Goal: Transaction & Acquisition: Purchase product/service

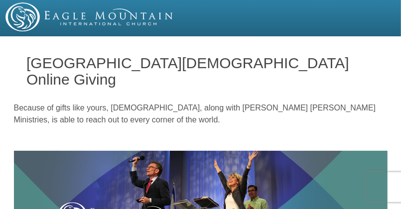
scroll to position [21, 0]
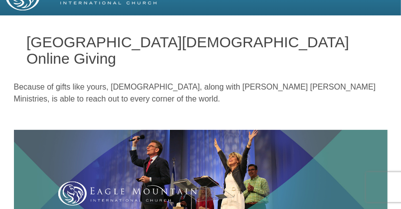
drag, startPoint x: 403, startPoint y: 9, endPoint x: 399, endPoint y: 26, distance: 17.8
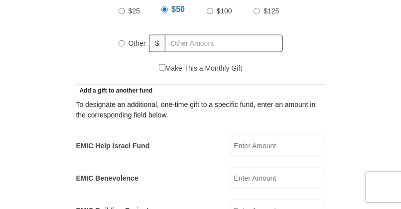
scroll to position [523, 0]
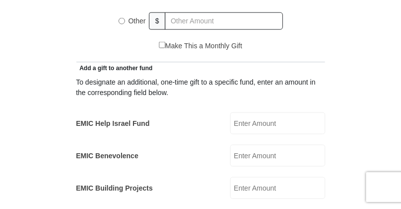
click at [262, 112] on input "EMIC Help Israel Fund" at bounding box center [277, 123] width 95 height 22
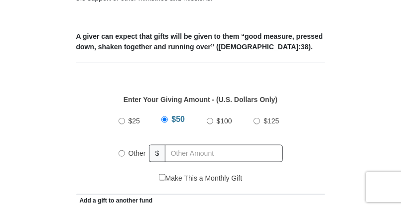
type input "10.00"
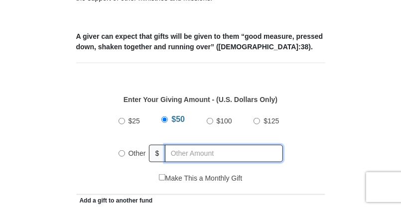
radio input "true"
click at [221, 145] on input "text" at bounding box center [226, 153] width 114 height 17
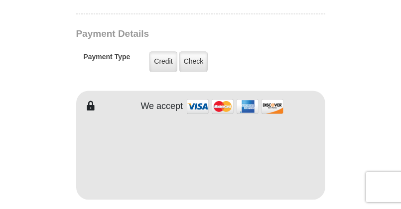
scroll to position [788, 0]
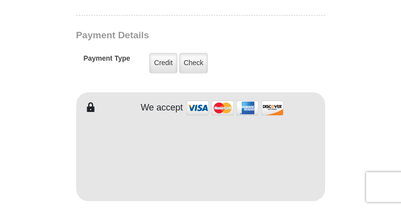
type input "86.00"
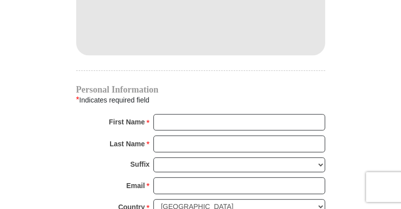
scroll to position [978, 0]
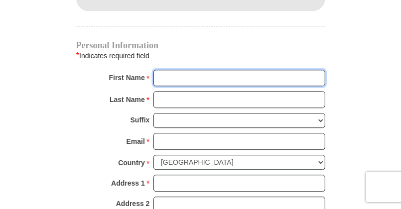
click at [172, 70] on input "First Name *" at bounding box center [239, 78] width 172 height 17
type input "[PERSON_NAME]"
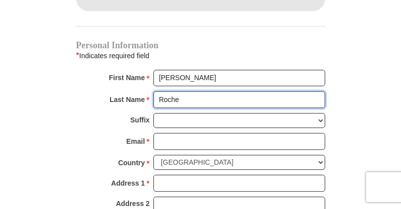
type input "Roche"
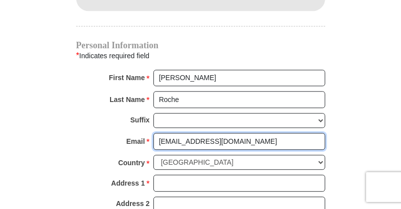
type input "[EMAIL_ADDRESS][DOMAIN_NAME]"
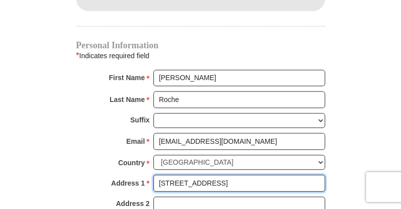
type input "[STREET_ADDRESS]"
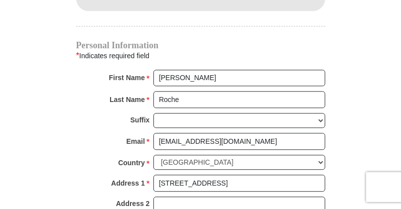
scroll to position [982, 0]
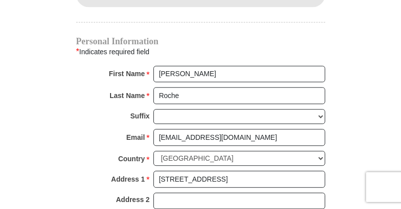
type input "[PERSON_NAME]"
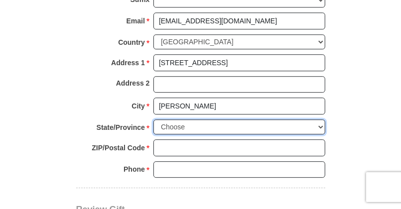
scroll to position [1099, 0]
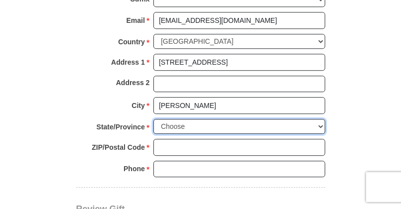
select select "AL"
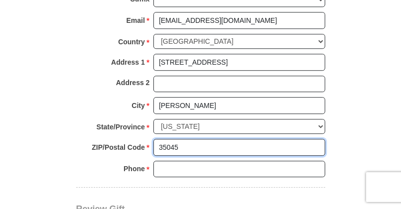
type input "35045"
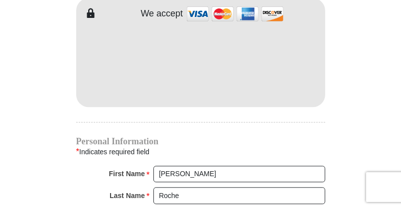
scroll to position [879, 0]
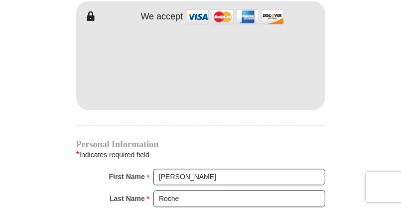
type input "[PHONE_NUMBER]"
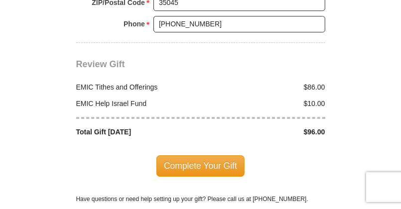
scroll to position [1249, 0]
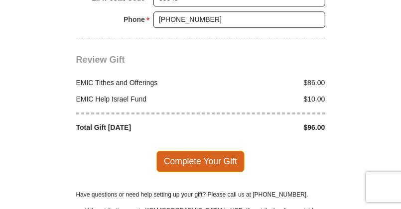
click at [221, 151] on span "Complete Your Gift" at bounding box center [200, 161] width 88 height 21
